Goal: Find specific page/section

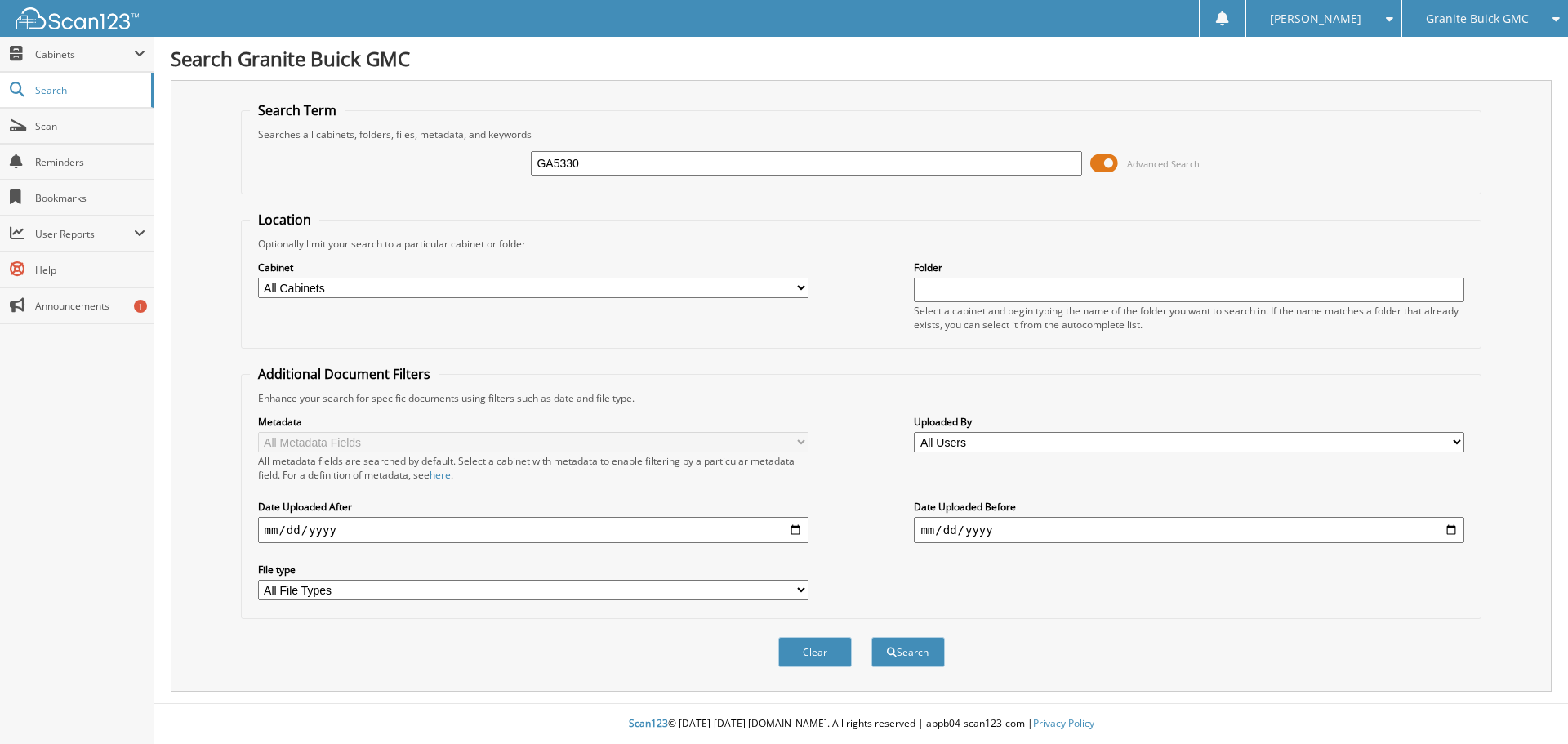
type input "GA5330"
click at [872, 638] on button "Search" at bounding box center [908, 653] width 73 height 30
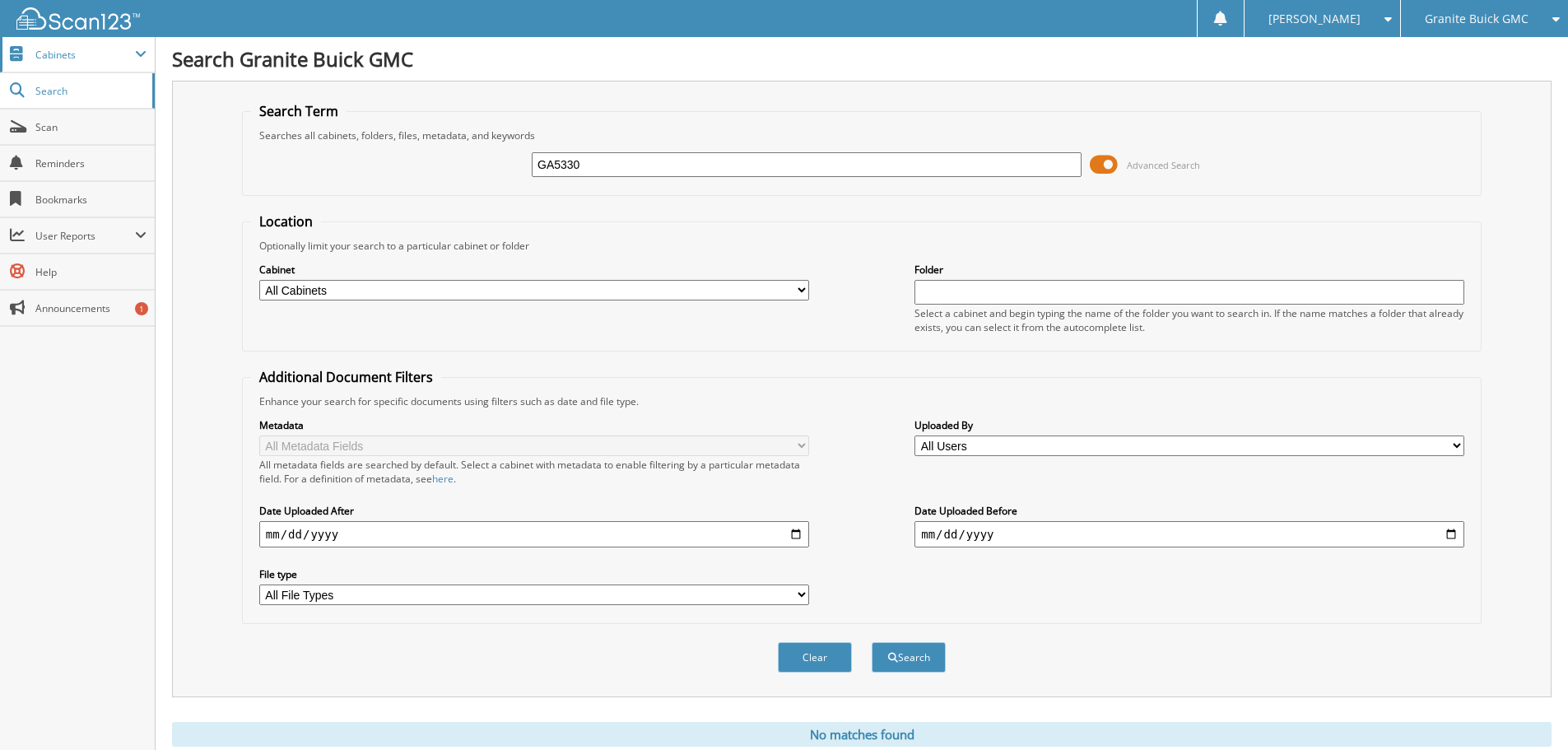
click at [47, 59] on span "Cabinets" at bounding box center [85, 55] width 100 height 14
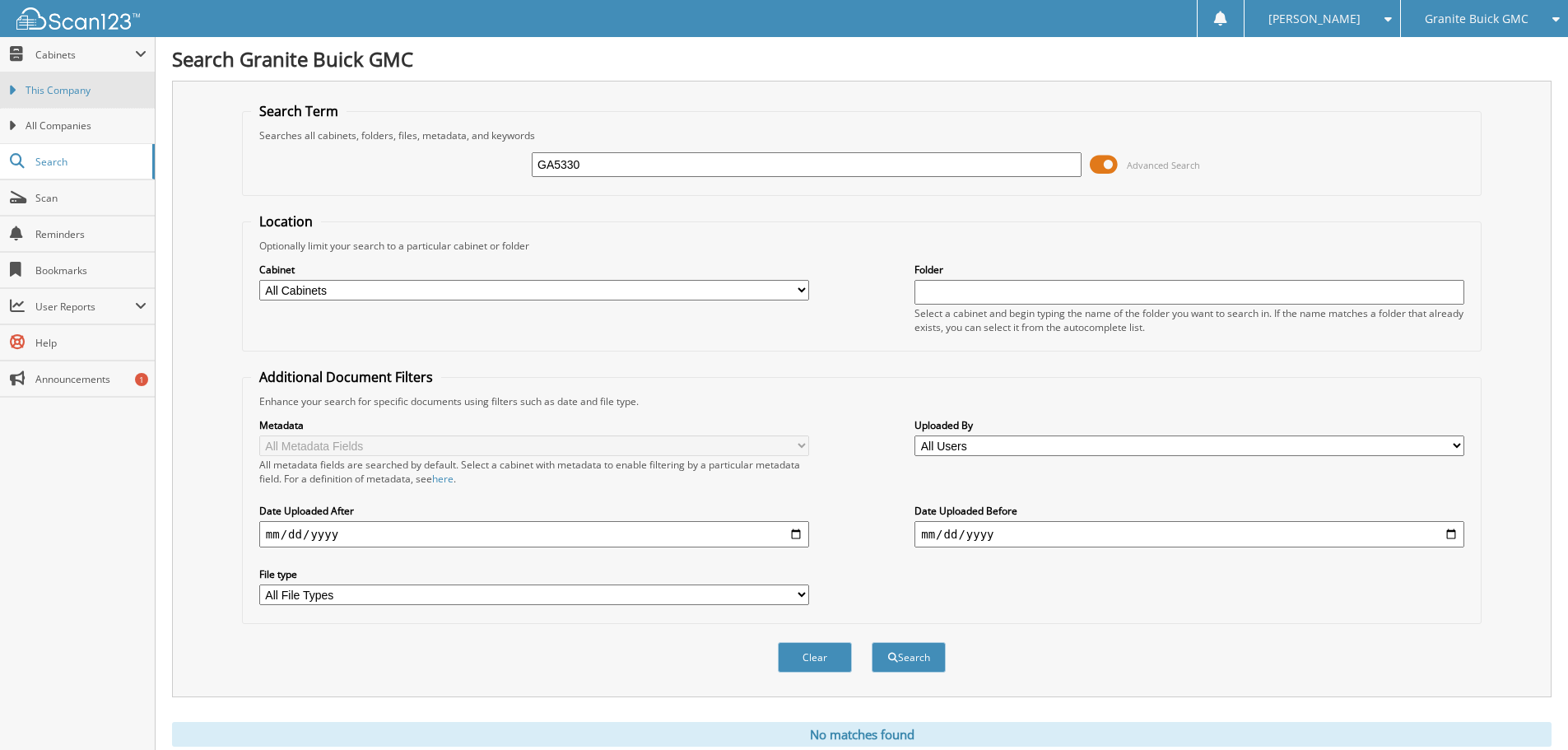
click at [44, 94] on span "This Company" at bounding box center [86, 90] width 121 height 14
